Goal: Information Seeking & Learning: Find specific fact

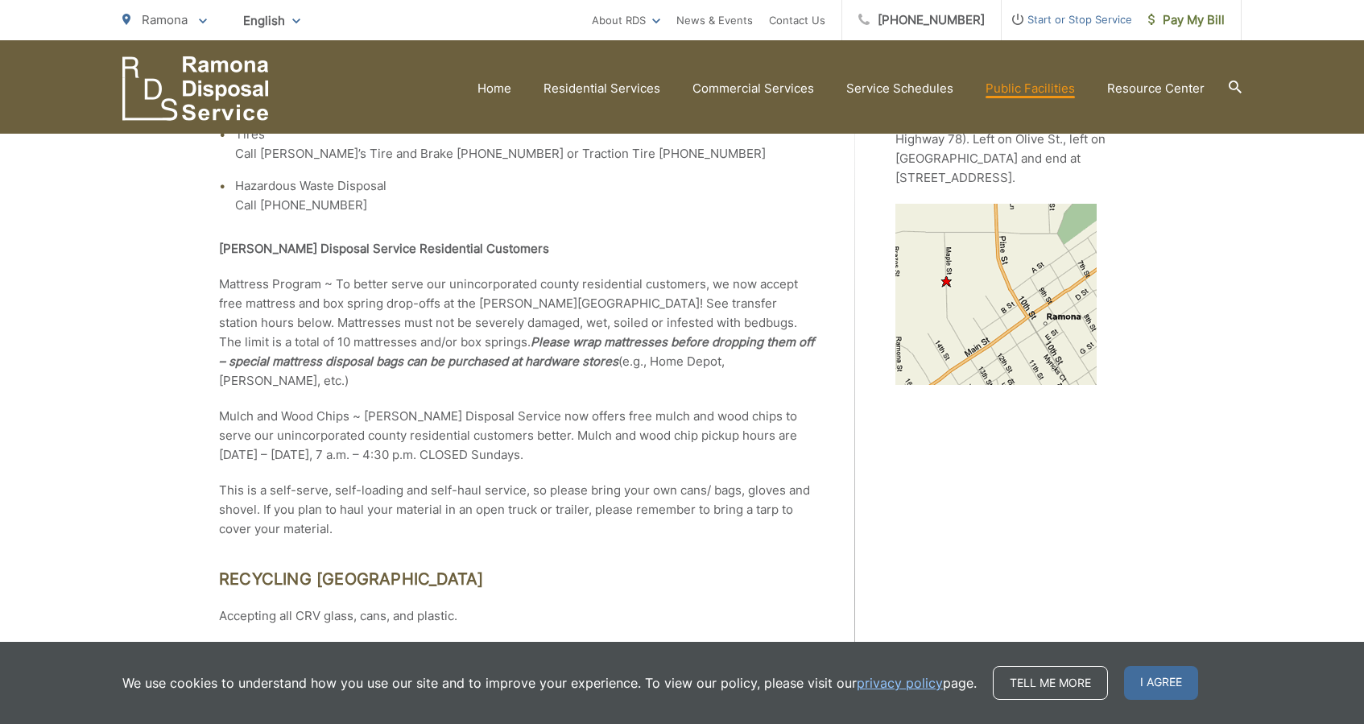
scroll to position [480, 0]
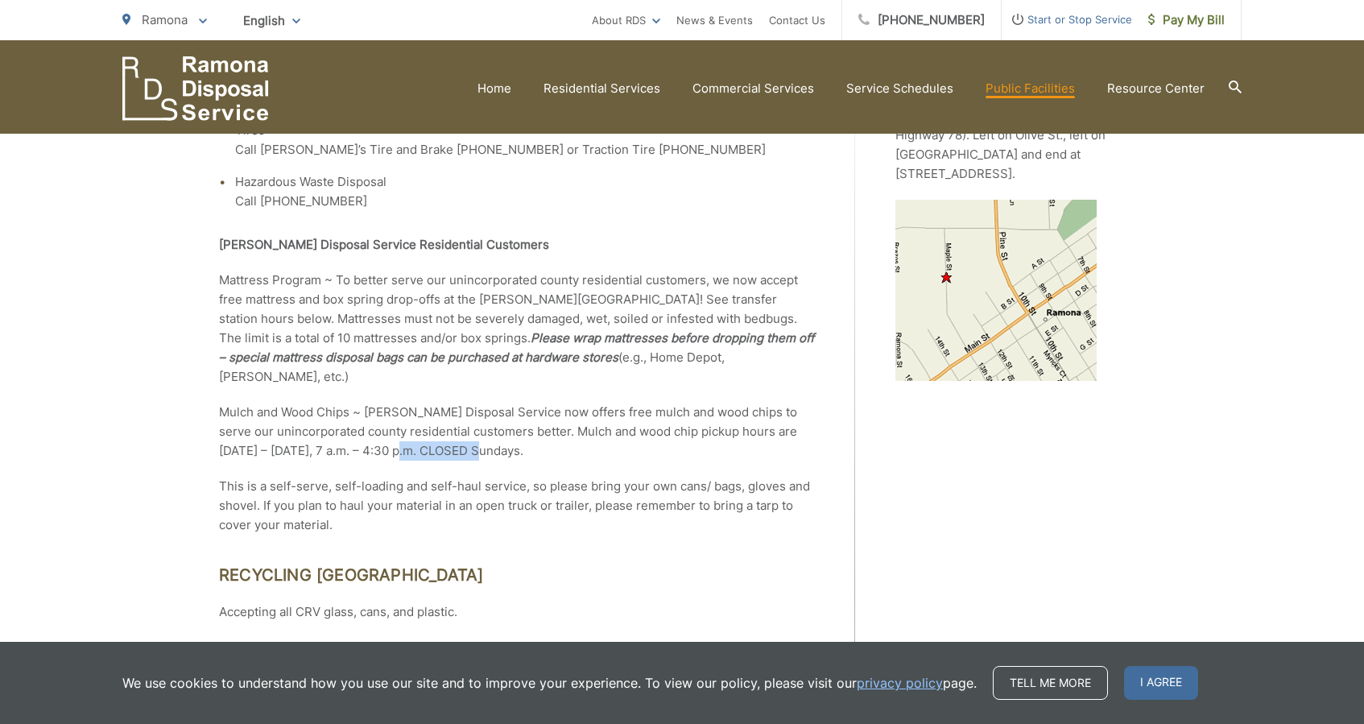
drag, startPoint x: 473, startPoint y: 448, endPoint x: 390, endPoint y: 441, distance: 84.0
click at [387, 442] on p "Mulch and Wood Chips ~ [PERSON_NAME] Disposal Service now offers free mulch and…" at bounding box center [517, 432] width 596 height 58
click at [390, 441] on p "Mulch and Wood Chips ~ [PERSON_NAME] Disposal Service now offers free mulch and…" at bounding box center [517, 432] width 596 height 58
click at [436, 442] on p "Mulch and Wood Chips ~ [PERSON_NAME] Disposal Service now offers free mulch and…" at bounding box center [517, 432] width 596 height 58
drag, startPoint x: 709, startPoint y: 434, endPoint x: 787, endPoint y: 448, distance: 79.3
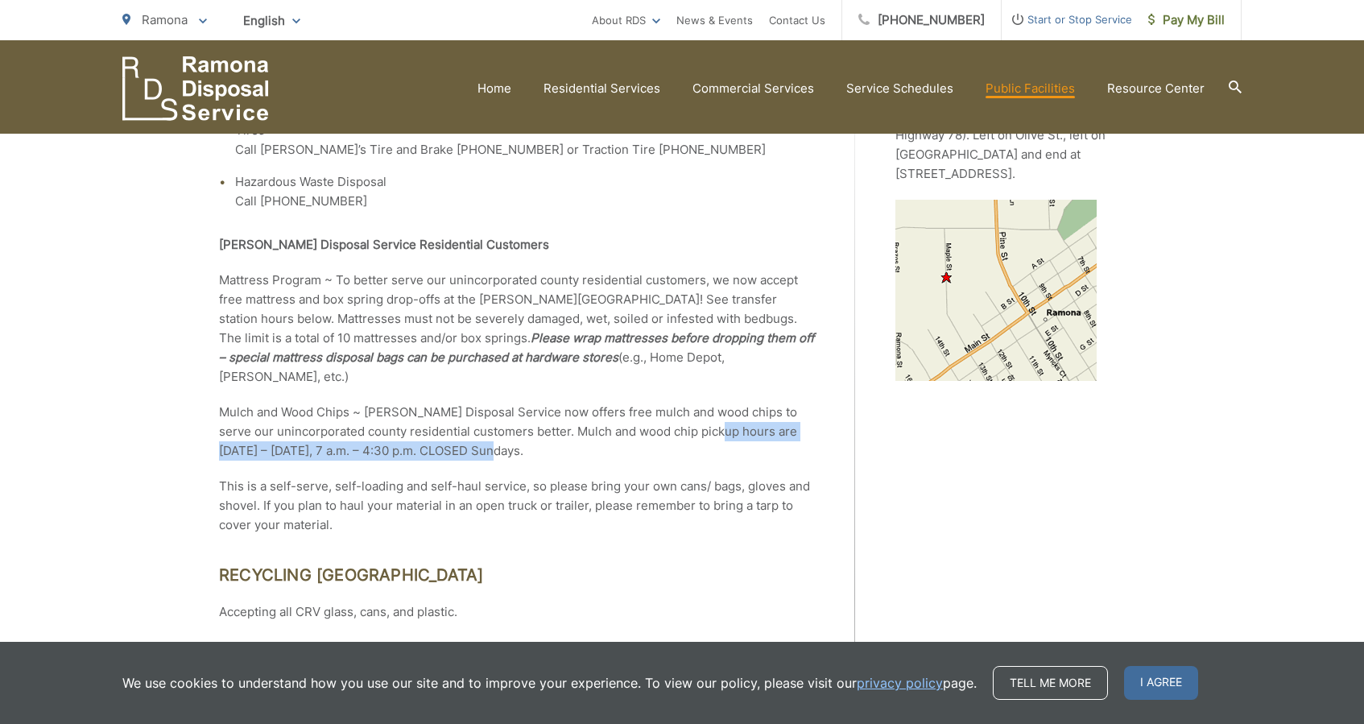
click at [787, 448] on p "Mulch and Wood Chips ~ [PERSON_NAME] Disposal Service now offers free mulch and…" at bounding box center [517, 432] width 596 height 58
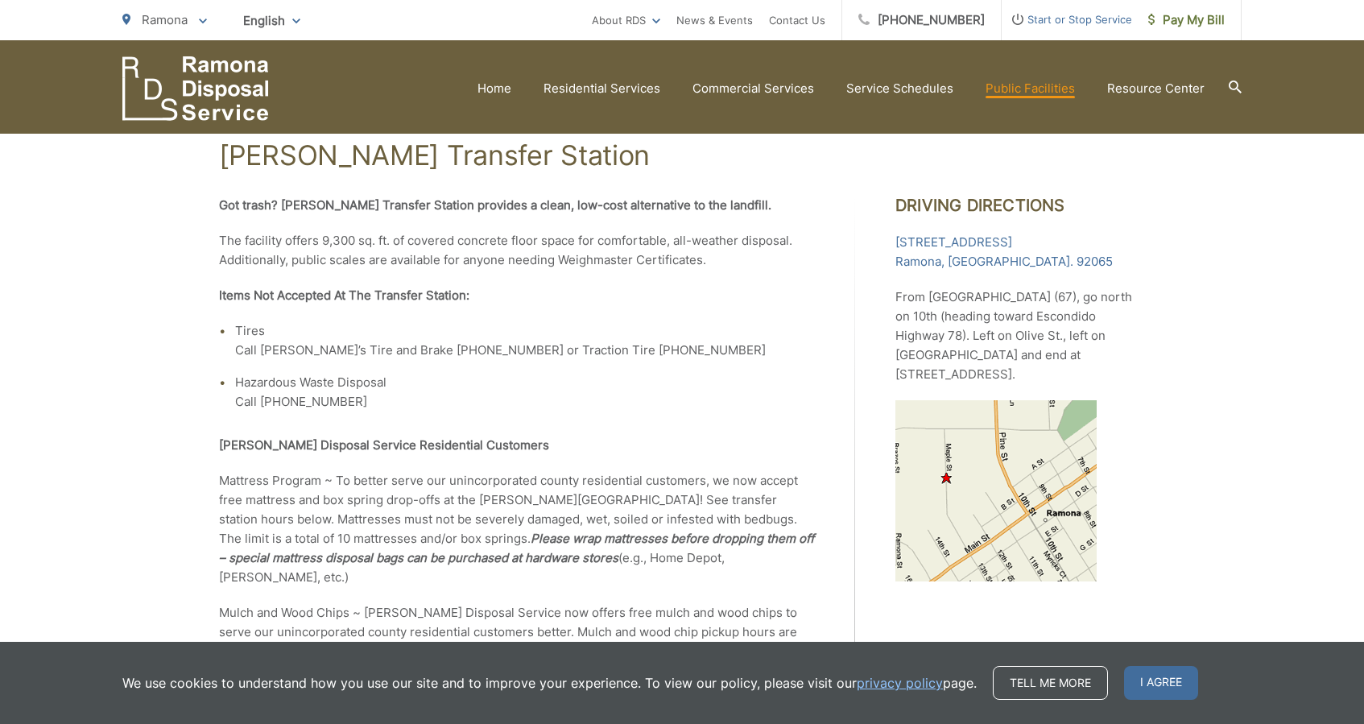
scroll to position [272, 0]
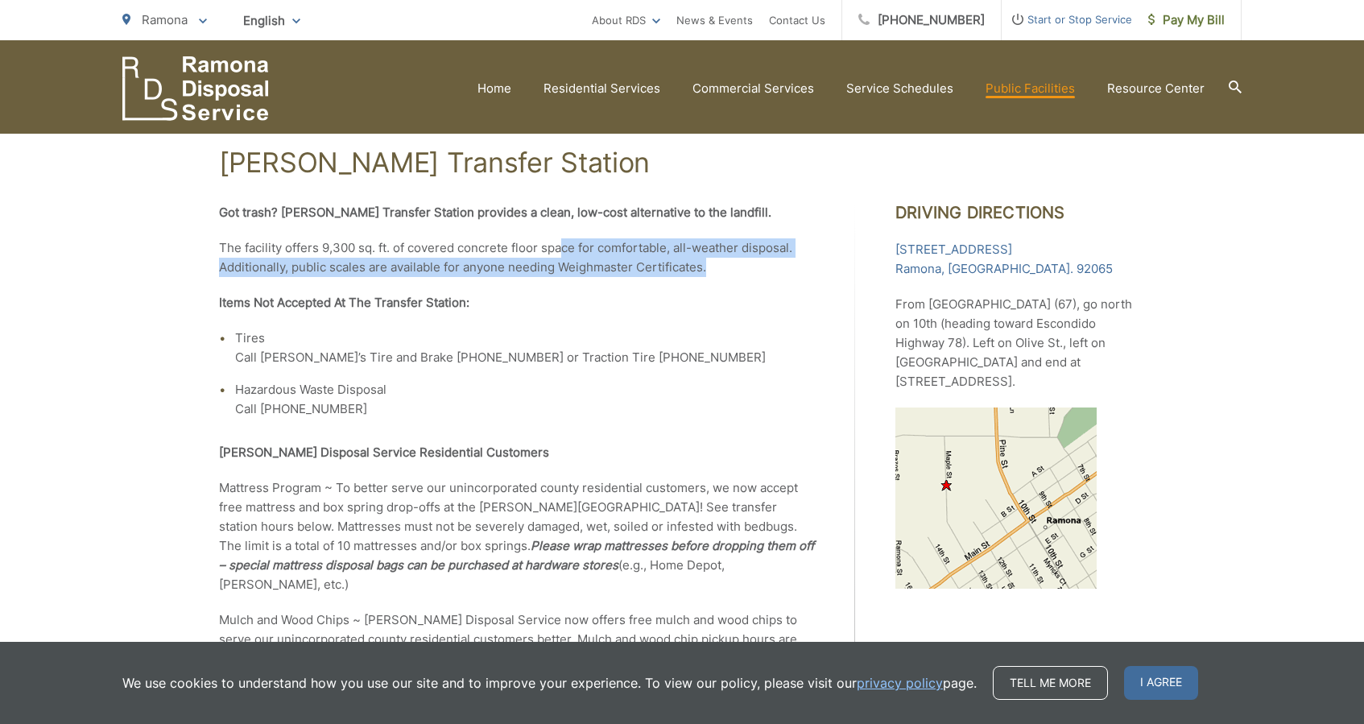
drag, startPoint x: 714, startPoint y: 269, endPoint x: 560, endPoint y: 250, distance: 155.7
click at [560, 250] on p "The facility offers 9,300 sq. ft. of covered concrete floor space for comfortab…" at bounding box center [517, 257] width 596 height 39
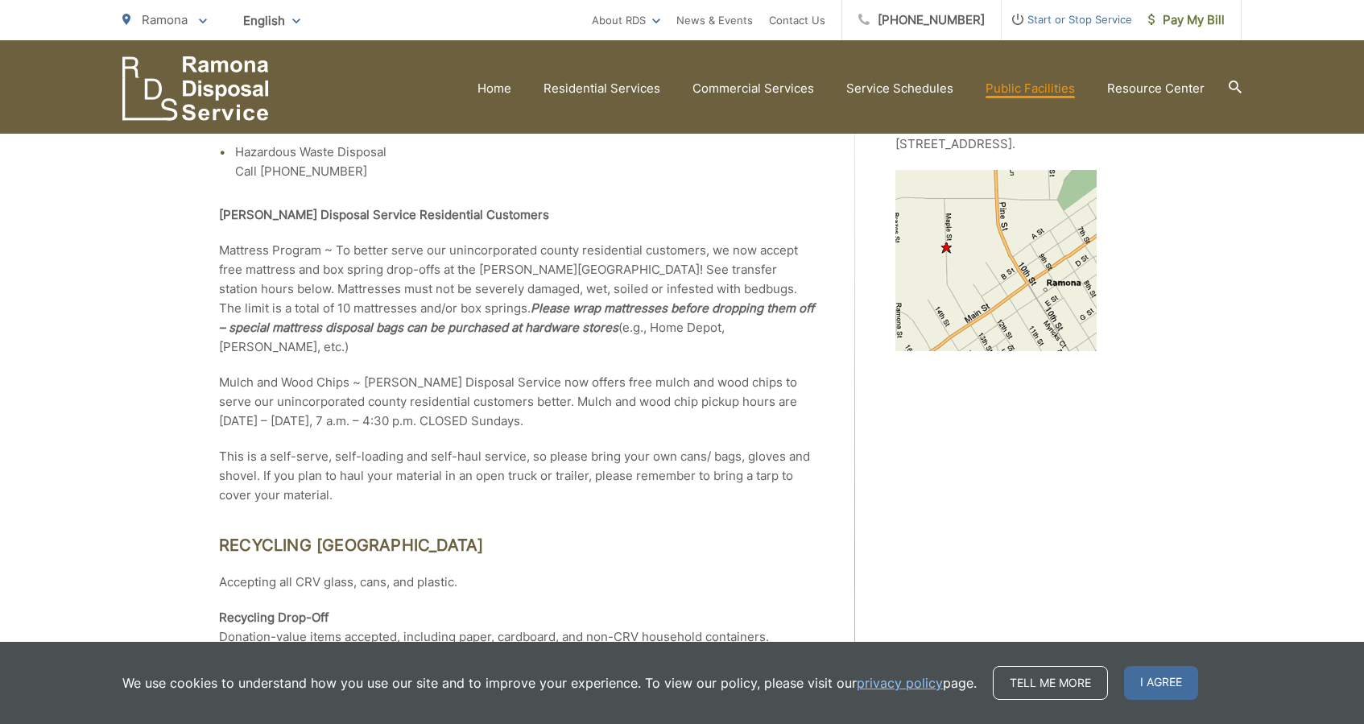
scroll to position [547, 0]
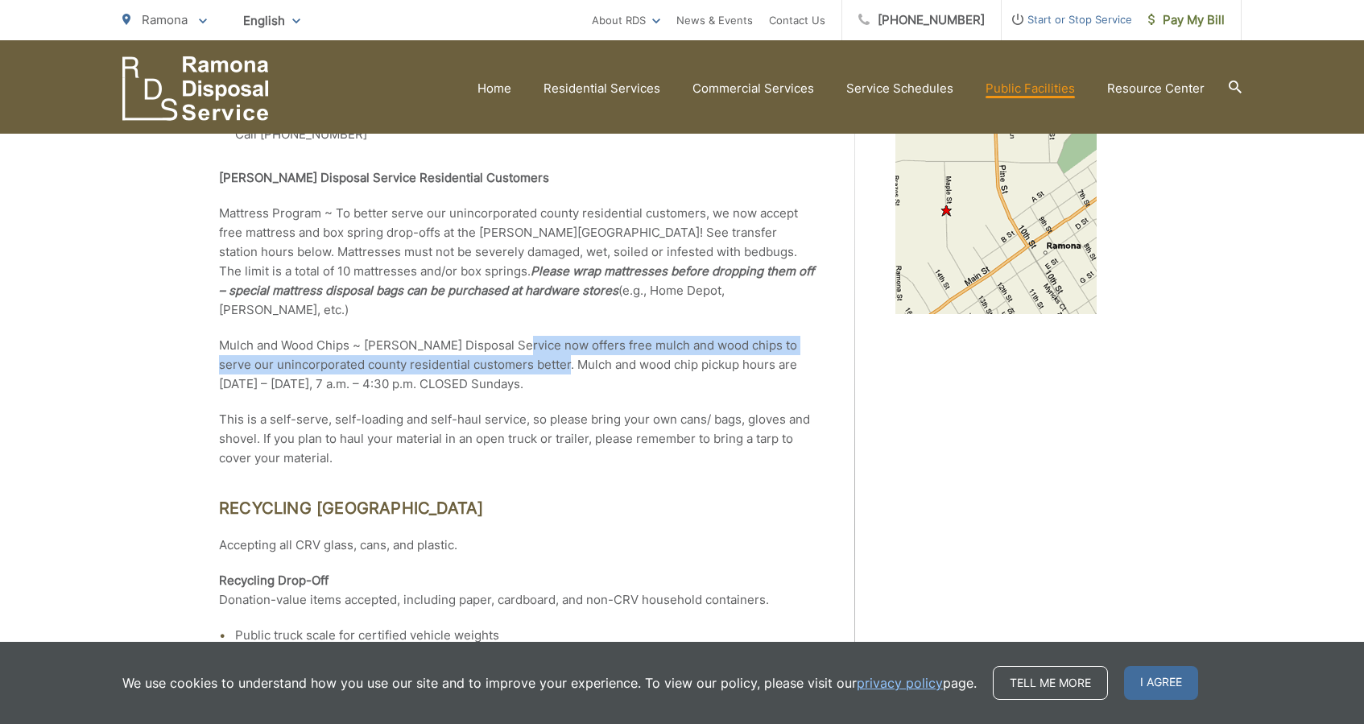
drag, startPoint x: 519, startPoint y: 349, endPoint x: 551, endPoint y: 368, distance: 36.5
click at [551, 368] on p "Mulch and Wood Chips ~ [PERSON_NAME] Disposal Service now offers free mulch and…" at bounding box center [517, 365] width 596 height 58
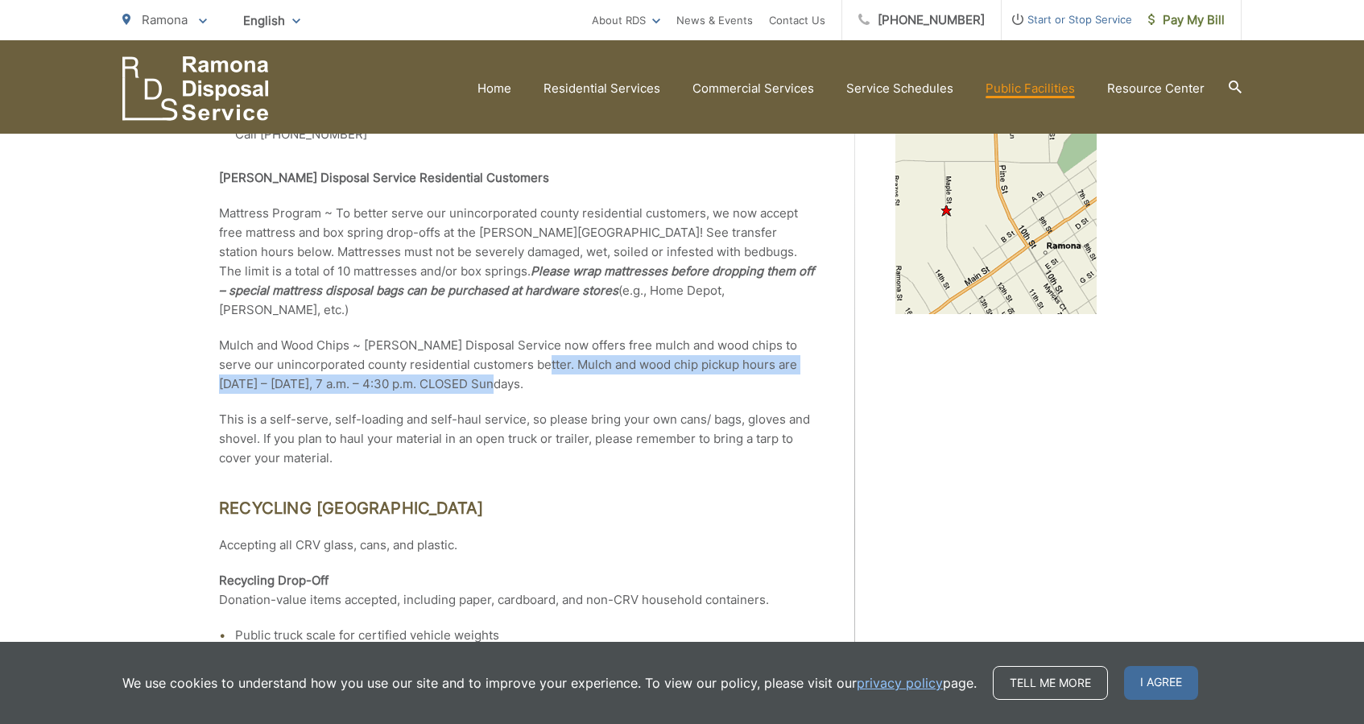
drag, startPoint x: 528, startPoint y: 368, endPoint x: 562, endPoint y: 375, distance: 34.6
click at [562, 375] on p "Mulch and Wood Chips ~ [PERSON_NAME] Disposal Service now offers free mulch and…" at bounding box center [517, 365] width 596 height 58
drag, startPoint x: 507, startPoint y: 378, endPoint x: 498, endPoint y: 370, distance: 13.1
click at [498, 370] on p "Mulch and Wood Chips ~ [PERSON_NAME] Disposal Service now offers free mulch and…" at bounding box center [517, 365] width 596 height 58
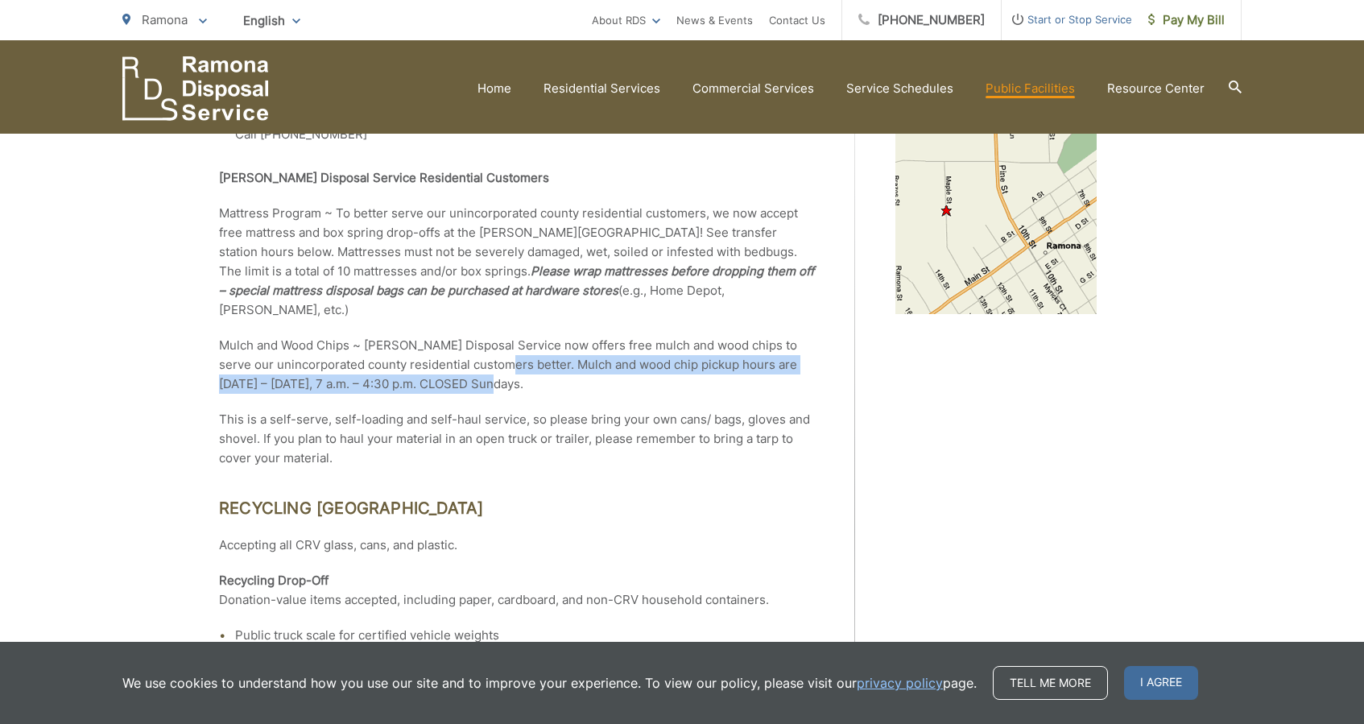
click at [498, 370] on p "Mulch and Wood Chips ~ [PERSON_NAME] Disposal Service now offers free mulch and…" at bounding box center [517, 365] width 596 height 58
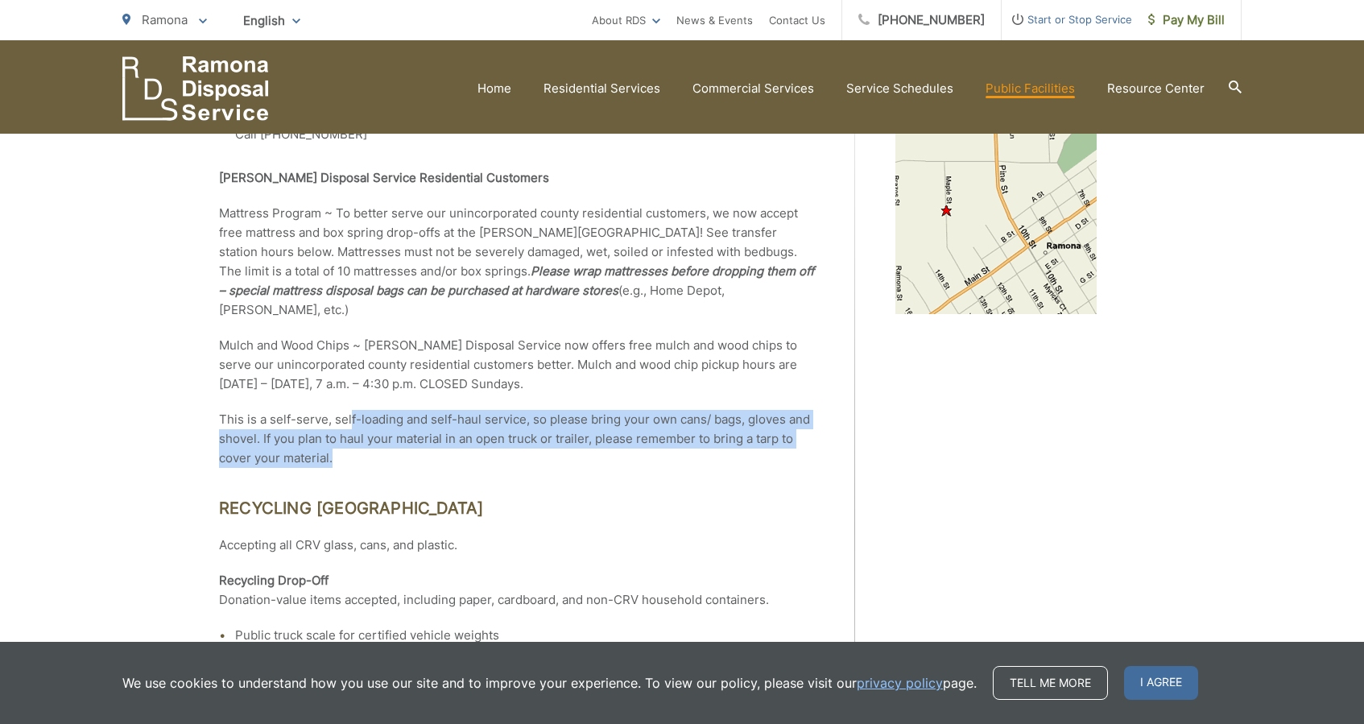
drag, startPoint x: 349, startPoint y: 425, endPoint x: 378, endPoint y: 447, distance: 36.9
click at [378, 447] on p "This is a self-serve, self-loading and self-haul service, so please bring your …" at bounding box center [517, 439] width 596 height 58
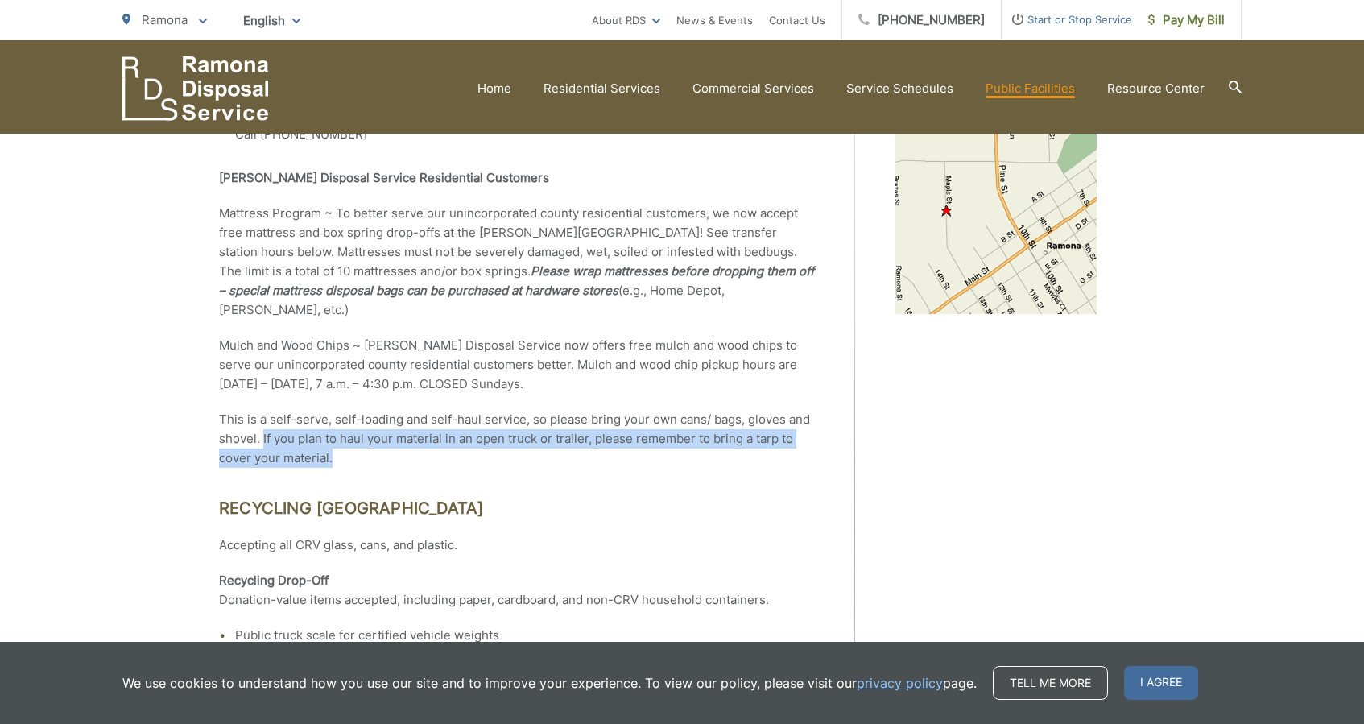
drag, startPoint x: 370, startPoint y: 452, endPoint x: 262, endPoint y: 444, distance: 108.1
click at [262, 444] on p "This is a self-serve, self-loading and self-haul service, so please bring your …" at bounding box center [517, 439] width 596 height 58
drag, startPoint x: 262, startPoint y: 444, endPoint x: 336, endPoint y: 465, distance: 76.2
click at [337, 465] on p "This is a self-serve, self-loading and self-haul service, so please bring your …" at bounding box center [517, 439] width 596 height 58
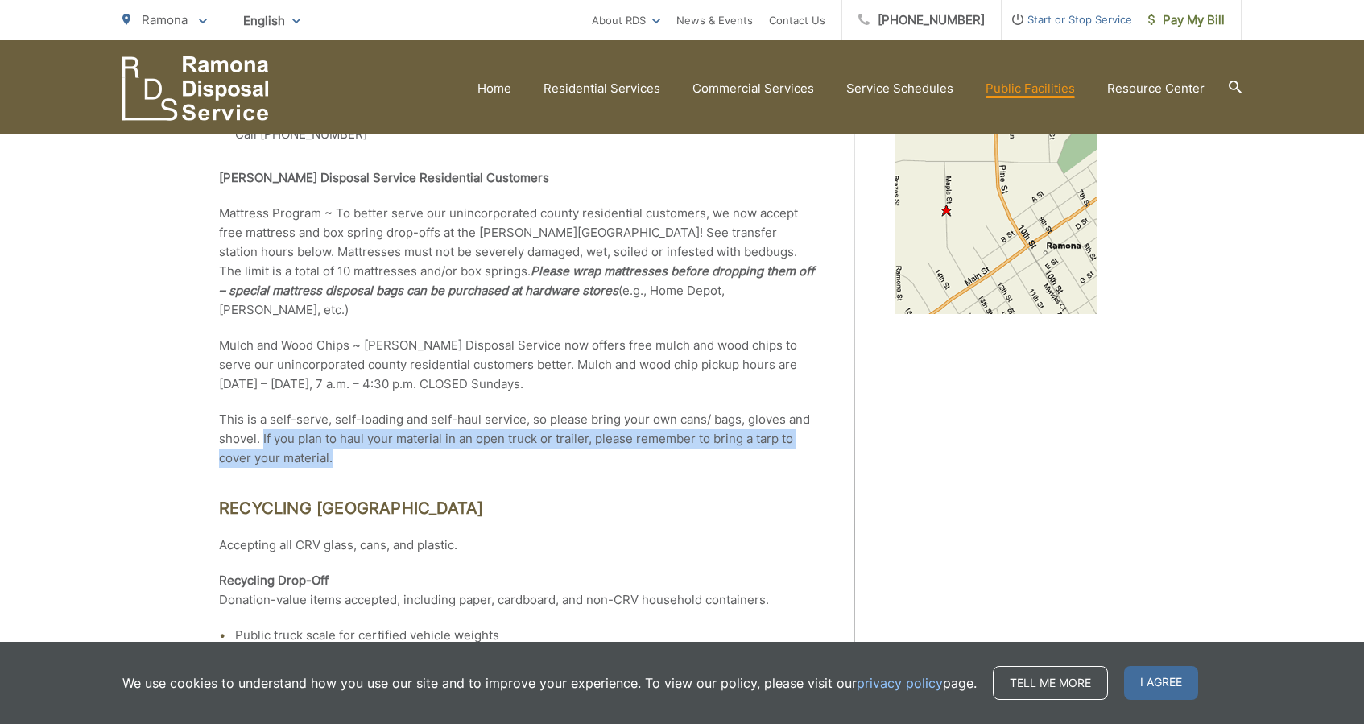
click at [336, 465] on p "This is a self-serve, self-loading and self-haul service, so please bring your …" at bounding box center [517, 439] width 596 height 58
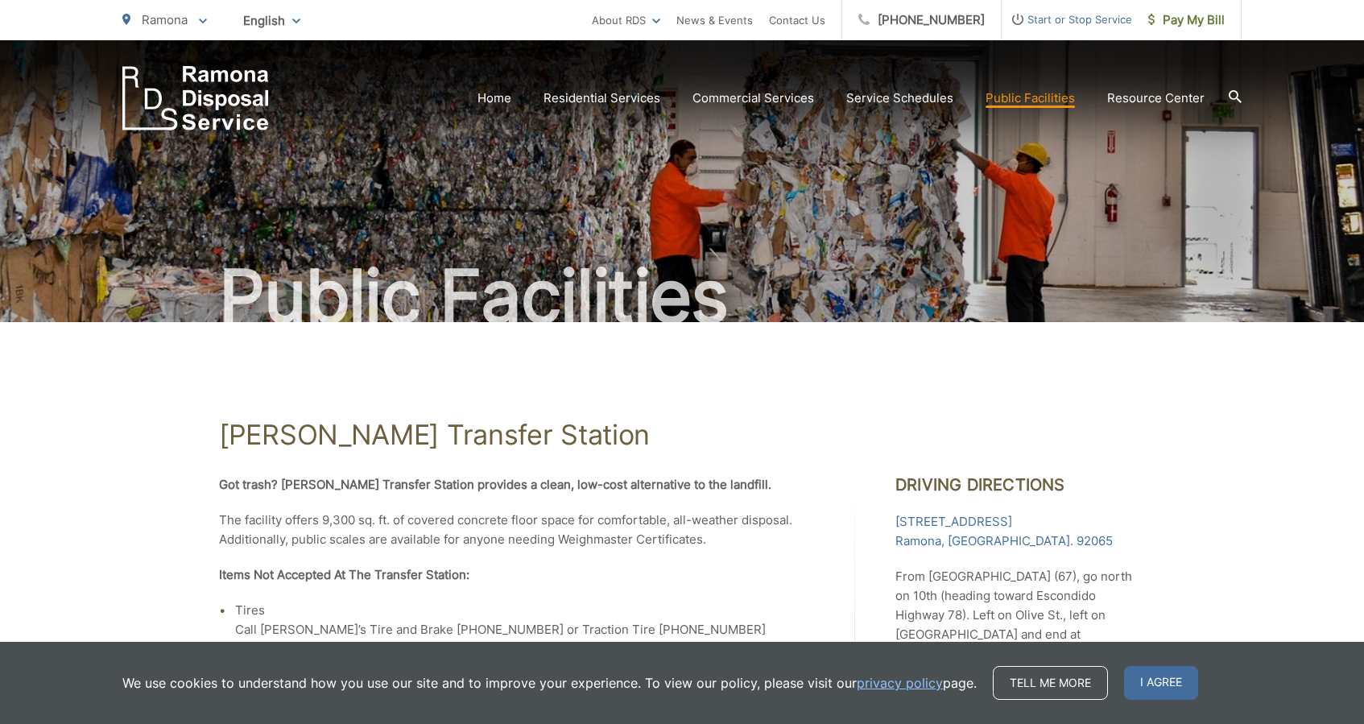
scroll to position [0, 0]
